Goal: Information Seeking & Learning: Learn about a topic

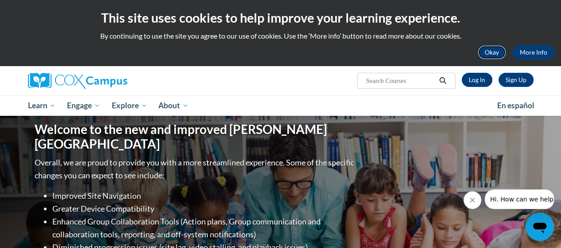
click at [494, 51] on button "Okay" at bounding box center [491, 52] width 28 height 14
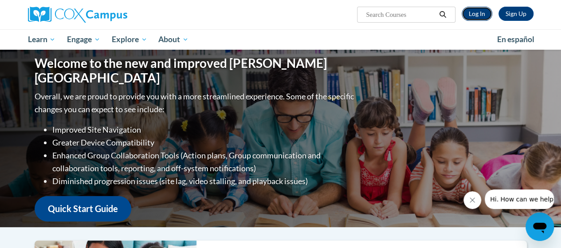
click at [477, 16] on link "Log In" at bounding box center [477, 14] width 31 height 14
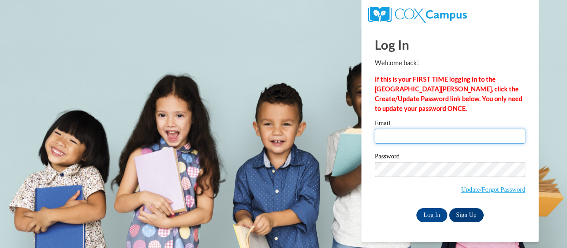
click at [390, 136] on input "Email" at bounding box center [450, 136] width 151 height 15
type input "ware.rickeya.z@muscogee.k12.ga.us"
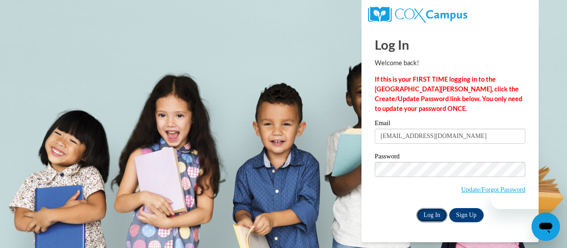
click at [427, 220] on input "Log In" at bounding box center [432, 215] width 31 height 14
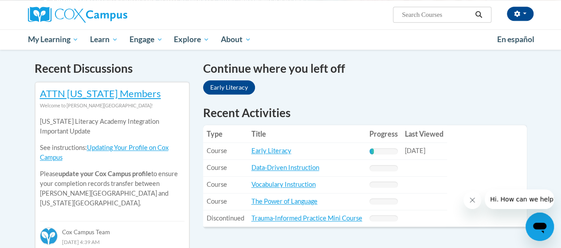
scroll to position [268, 0]
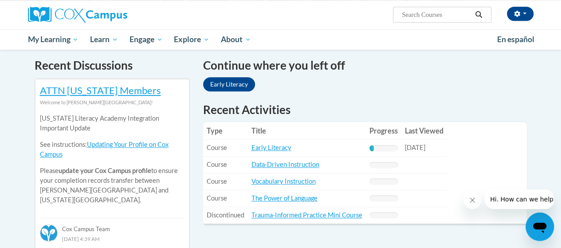
click at [472, 200] on icon "Close message from company" at bounding box center [472, 200] width 4 height 4
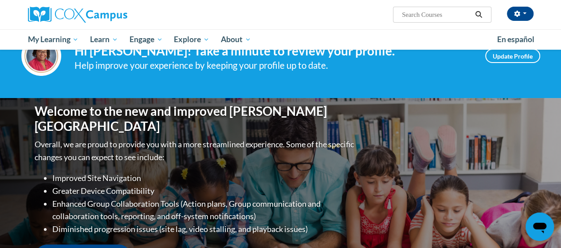
scroll to position [0, 0]
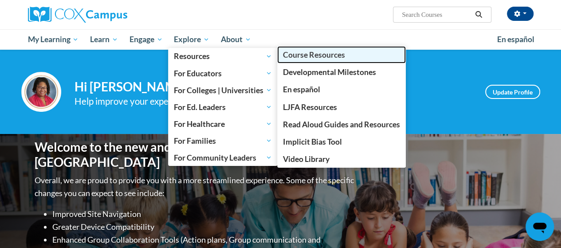
click at [306, 56] on span "Course Resources" at bounding box center [314, 54] width 62 height 9
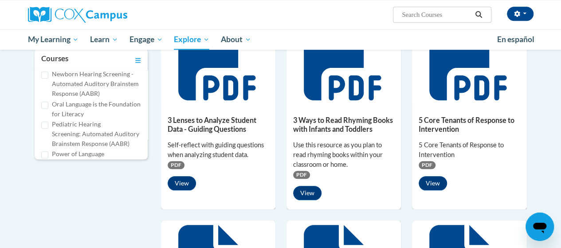
scroll to position [277, 0]
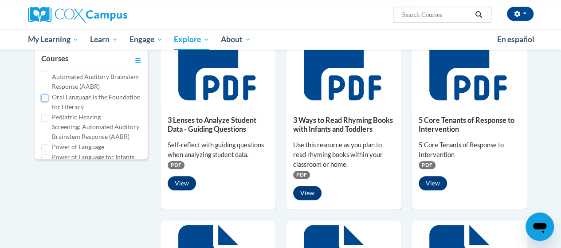
click at [47, 102] on input "Oral Language is the Foundation for Literacy" at bounding box center [44, 97] width 7 height 7
checkbox input "true"
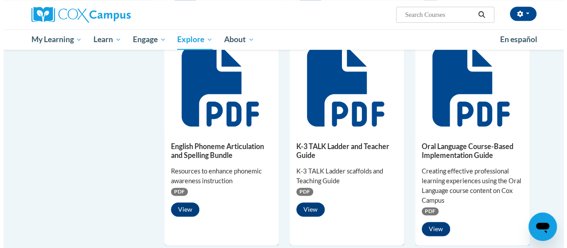
scroll to position [501, 0]
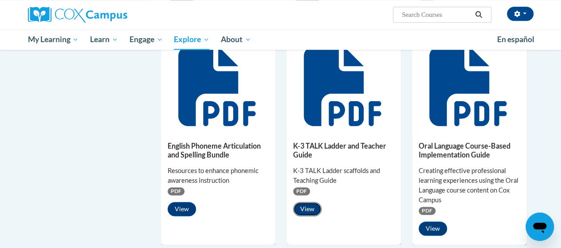
click at [309, 203] on button "View" at bounding box center [307, 209] width 28 height 14
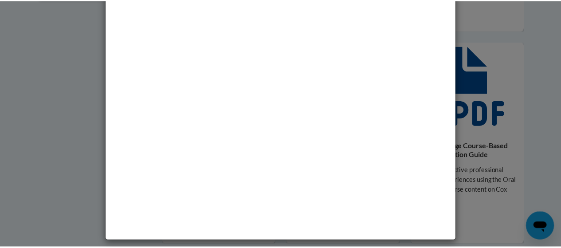
scroll to position [0, 0]
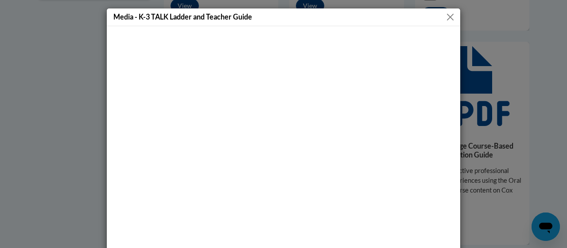
click at [448, 16] on button "Close" at bounding box center [450, 17] width 11 height 11
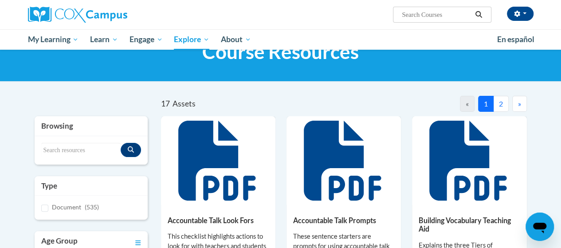
scroll to position [35, 0]
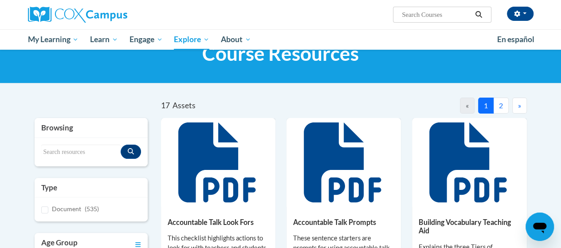
click at [500, 105] on button "2" at bounding box center [501, 106] width 16 height 16
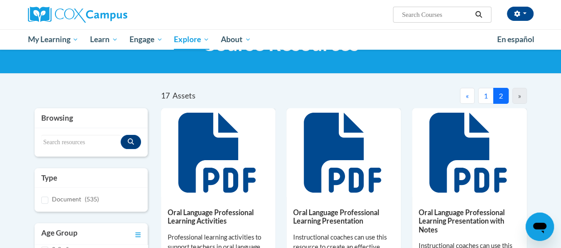
scroll to position [0, 0]
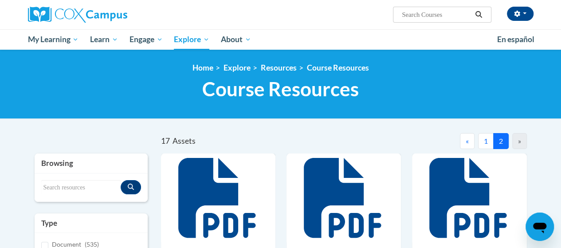
click at [462, 16] on input "Search..." at bounding box center [436, 14] width 71 height 11
